Goal: Task Accomplishment & Management: Manage account settings

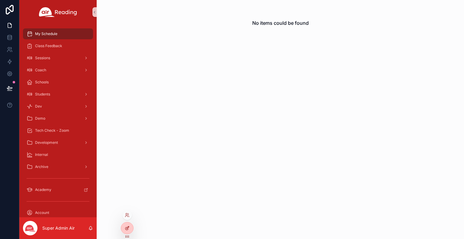
click at [131, 232] on div at bounding box center [127, 227] width 12 height 11
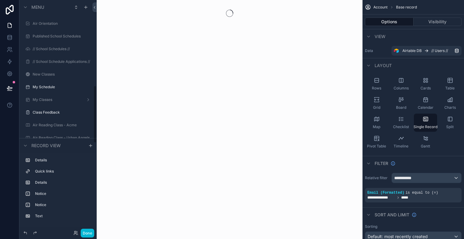
scroll to position [345, 0]
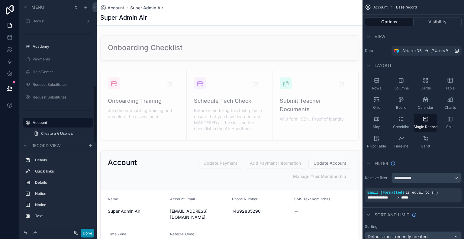
click at [93, 236] on button "Done" at bounding box center [88, 233] width 14 height 9
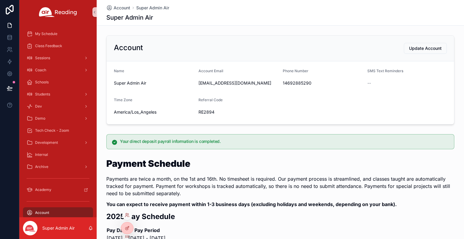
click at [126, 218] on div at bounding box center [127, 215] width 10 height 10
click at [128, 215] on icon at bounding box center [127, 215] width 5 height 5
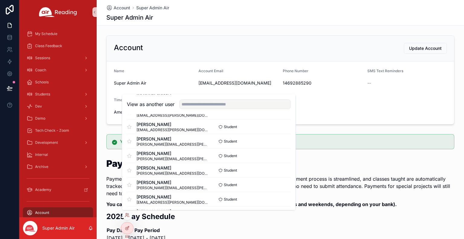
scroll to position [0, 0]
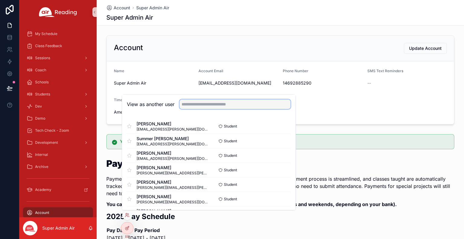
click at [204, 104] on input "text" at bounding box center [235, 104] width 111 height 10
type input "*******"
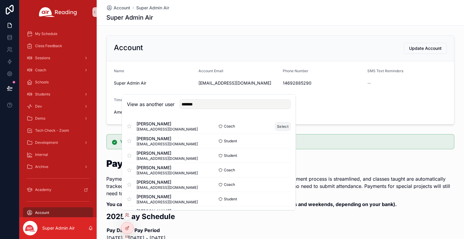
click at [275, 123] on button "Select" at bounding box center [283, 126] width 16 height 9
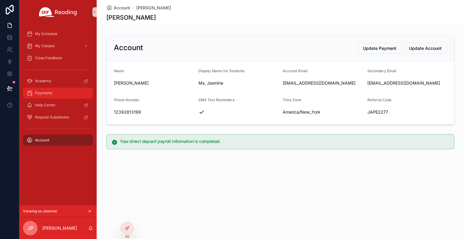
click at [44, 97] on div "Payments" at bounding box center [58, 93] width 63 height 10
